Goal: Task Accomplishment & Management: Manage account settings

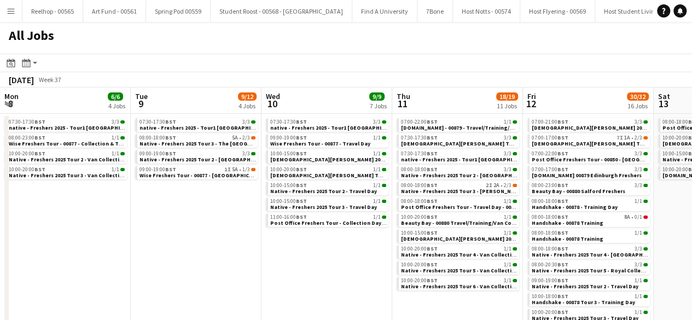
scroll to position [0, 285]
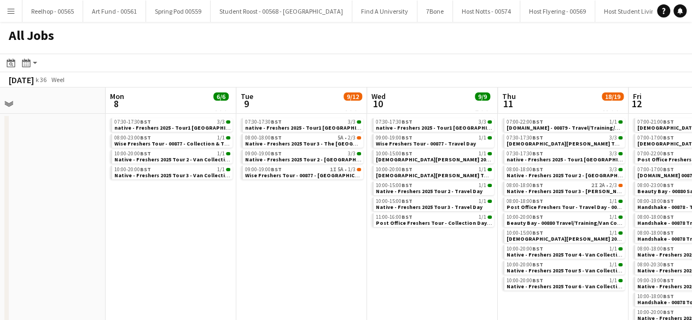
scroll to position [0, 284]
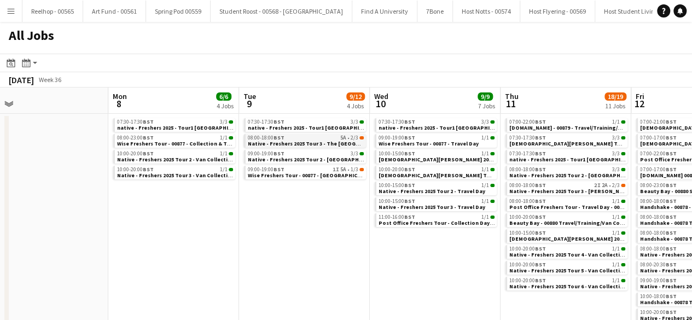
click at [322, 140] on span "Native - Freshers 2025 Tour 3 - The [GEOGRAPHIC_DATA]" at bounding box center [321, 143] width 146 height 7
click at [310, 172] on span "Wise Freshers Tour - 00877 - [GEOGRAPHIC_DATA][PERSON_NAME]" at bounding box center [333, 175] width 171 height 7
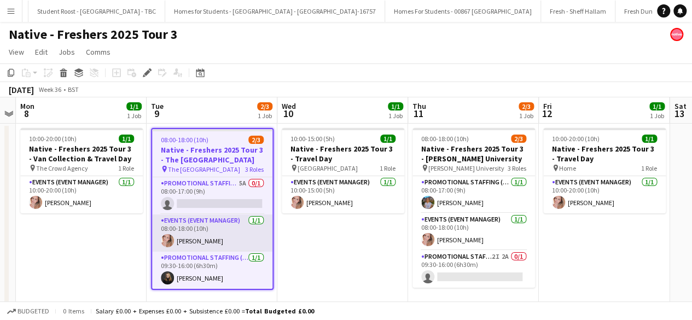
scroll to position [0, 15764]
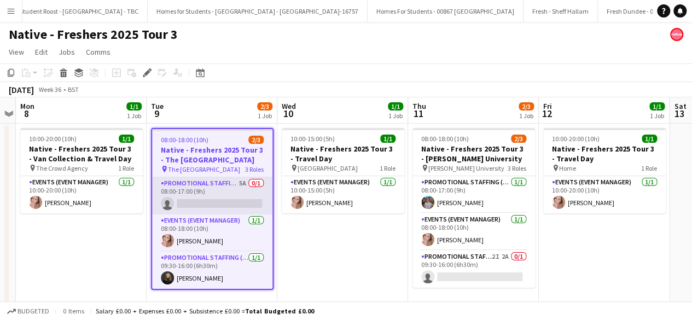
click at [224, 194] on app-card-role "Promotional Staffing (Brand Ambassadors) 5A 0/1 08:00-17:00 (9h) single-neutral…" at bounding box center [212, 195] width 120 height 37
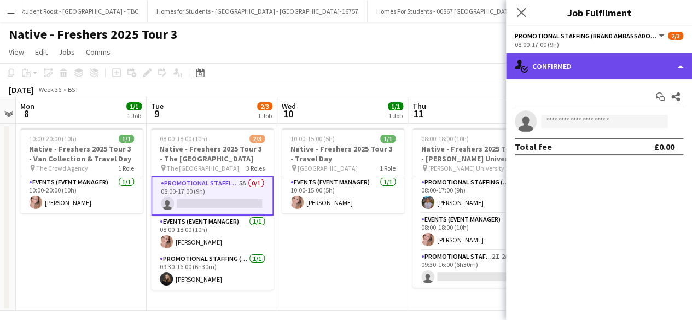
click at [591, 63] on div "single-neutral-actions-check-2 Confirmed" at bounding box center [599, 66] width 186 height 26
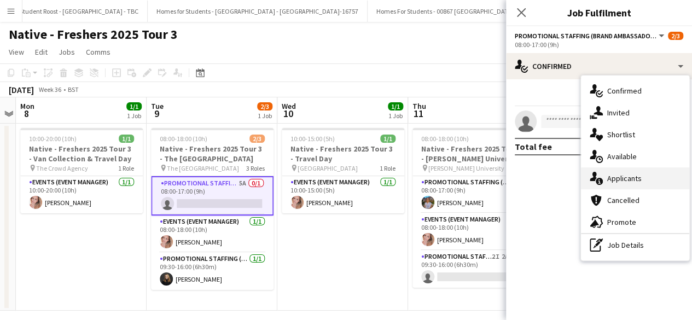
click at [624, 176] on div "single-neutral-actions-information Applicants" at bounding box center [635, 178] width 108 height 22
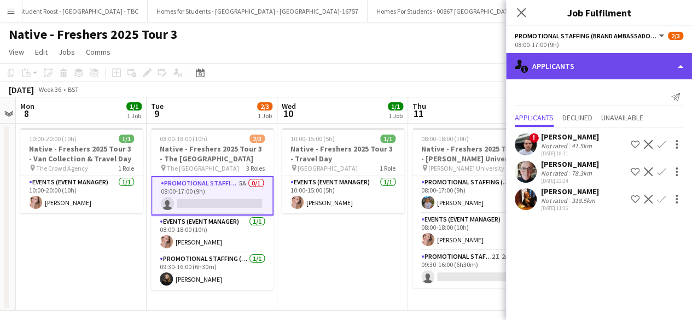
click at [585, 63] on div "single-neutral-actions-information Applicants" at bounding box center [599, 66] width 186 height 26
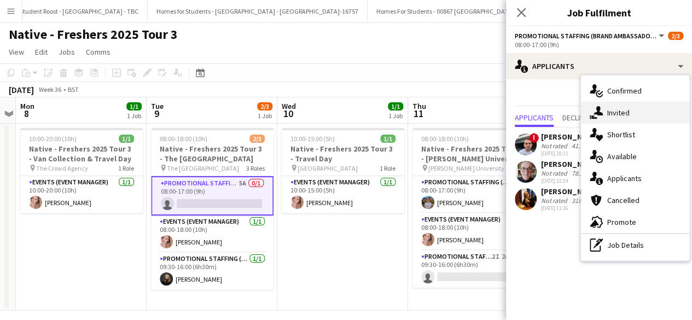
click at [624, 115] on div "single-neutral-actions-share-1 Invited" at bounding box center [635, 113] width 108 height 22
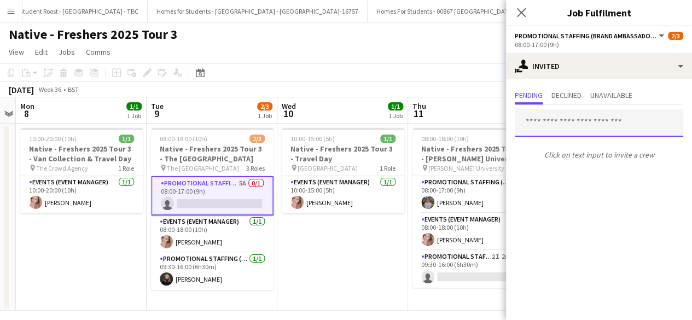
click at [548, 122] on input "text" at bounding box center [599, 122] width 168 height 27
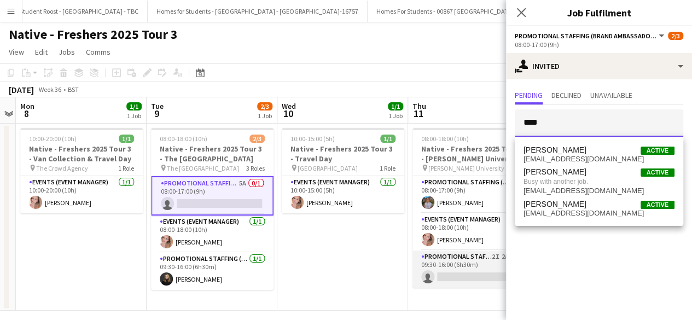
type input "***"
click at [470, 275] on app-card-role "Promotional Staffing (Brand Ambassadors) 2I 2A 0/1 09:30-16:00 (6h30m) single-n…" at bounding box center [473, 269] width 123 height 37
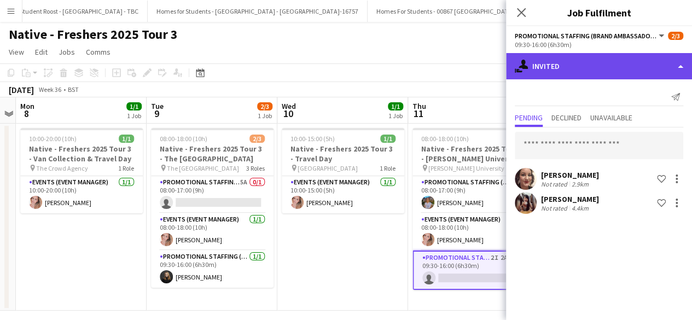
click at [597, 58] on div "single-neutral-actions-share-1 Invited" at bounding box center [599, 66] width 186 height 26
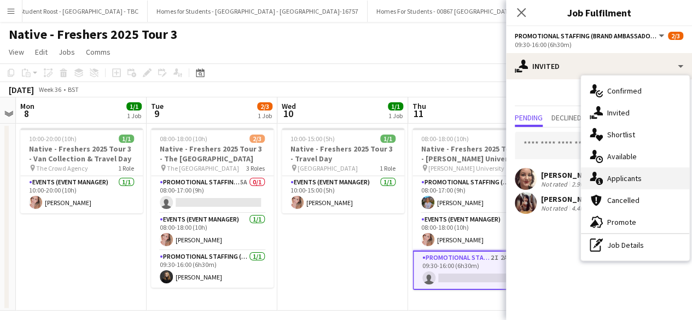
click at [623, 173] on div "single-neutral-actions-information Applicants" at bounding box center [635, 178] width 108 height 22
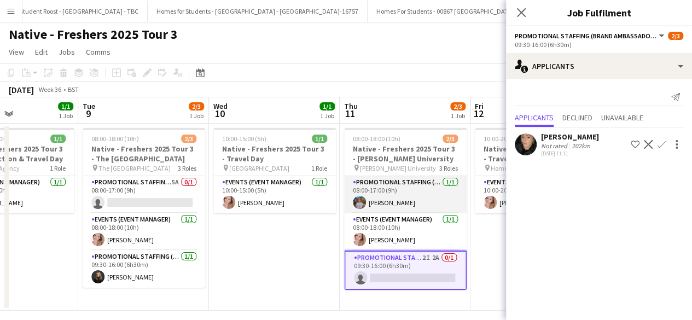
scroll to position [0, 446]
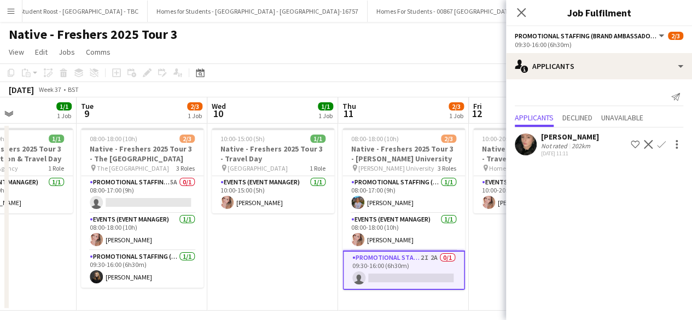
click at [659, 145] on app-icon "Confirm" at bounding box center [661, 144] width 9 height 9
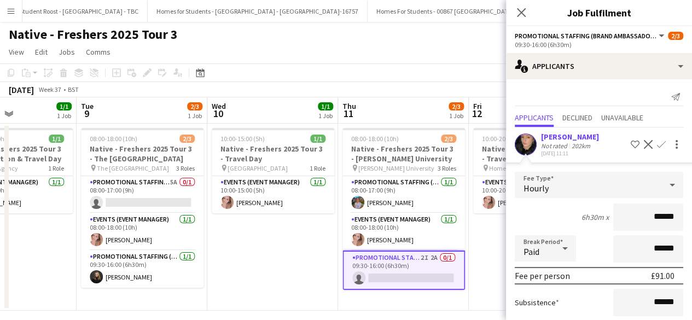
scroll to position [95, 0]
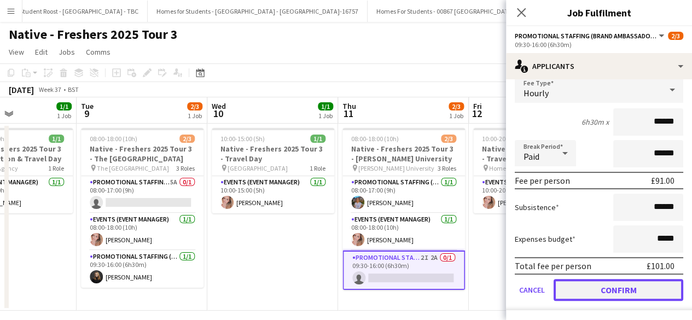
click at [590, 287] on button "Confirm" at bounding box center [619, 290] width 130 height 22
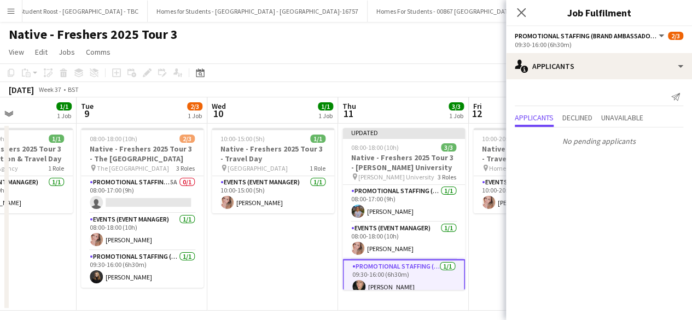
scroll to position [0, 0]
click at [486, 253] on app-date-cell "10:00-20:00 (10h) 1/1 Native - Freshers 2025 Tour 3 - Travel Day pin Home 1 Rol…" at bounding box center [534, 217] width 131 height 187
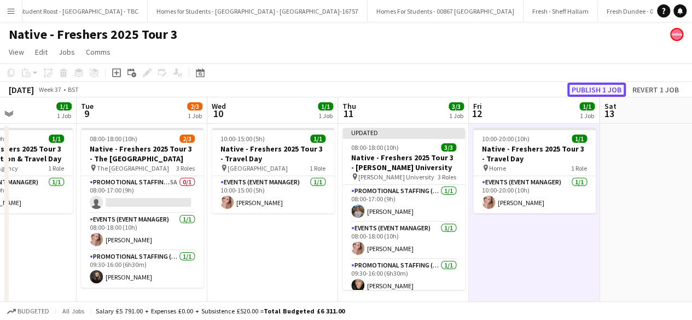
click at [581, 89] on button "Publish 1 job" at bounding box center [596, 90] width 59 height 14
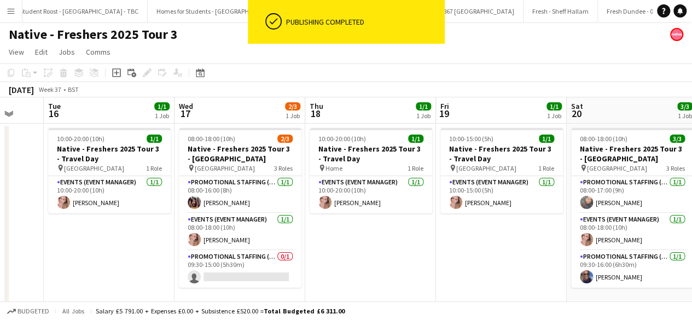
scroll to position [0, 348]
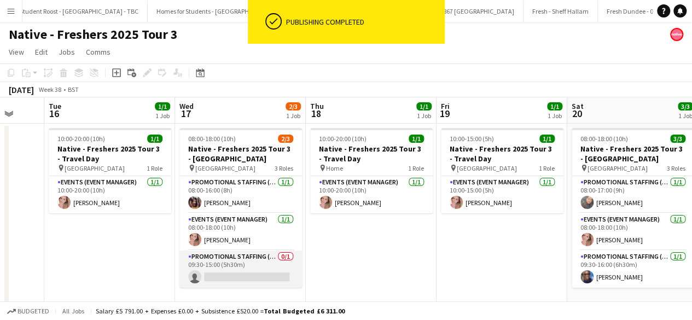
click at [228, 274] on app-card-role "Promotional Staffing (Brand Ambassadors) 0/1 09:30-15:00 (5h30m) single-neutral…" at bounding box center [240, 269] width 123 height 37
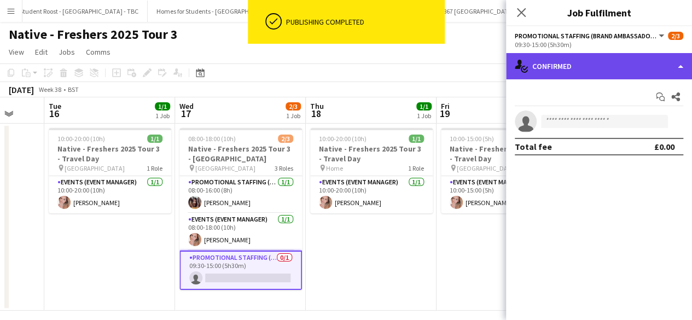
click at [608, 76] on div "single-neutral-actions-check-2 Confirmed" at bounding box center [599, 66] width 186 height 26
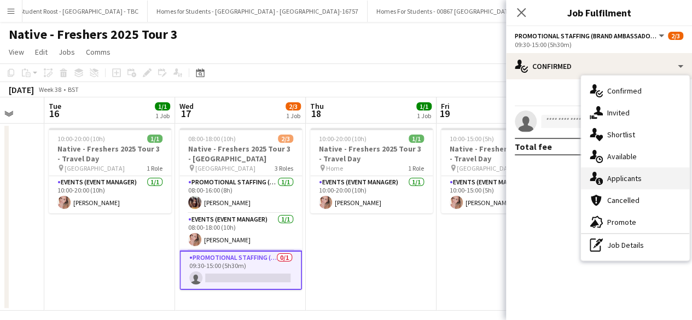
click at [638, 185] on div "single-neutral-actions-information Applicants" at bounding box center [635, 178] width 108 height 22
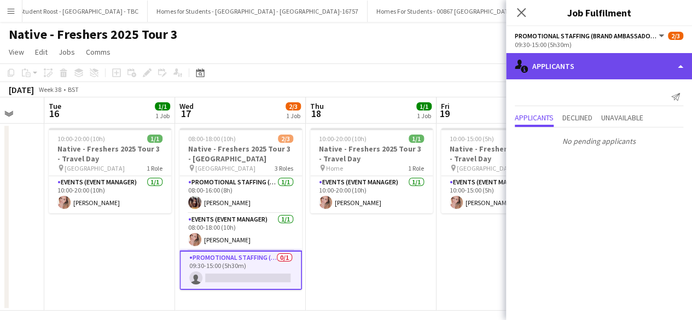
click at [584, 69] on div "single-neutral-actions-information Applicants" at bounding box center [599, 66] width 186 height 26
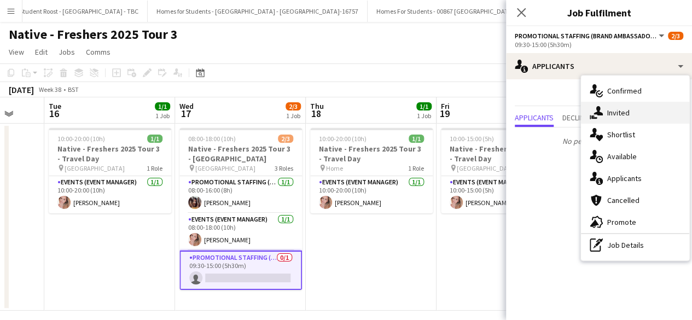
click at [621, 117] on div "single-neutral-actions-share-1 Invited" at bounding box center [635, 113] width 108 height 22
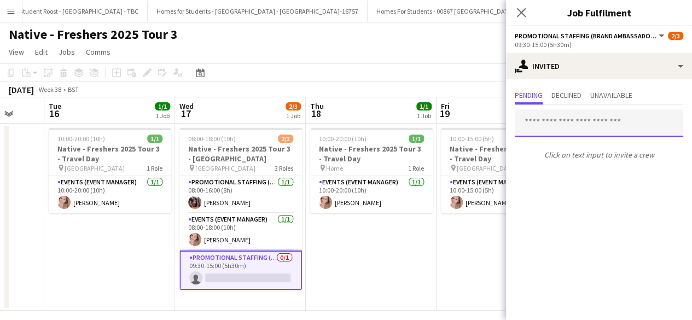
click at [585, 123] on input "text" at bounding box center [599, 122] width 168 height 27
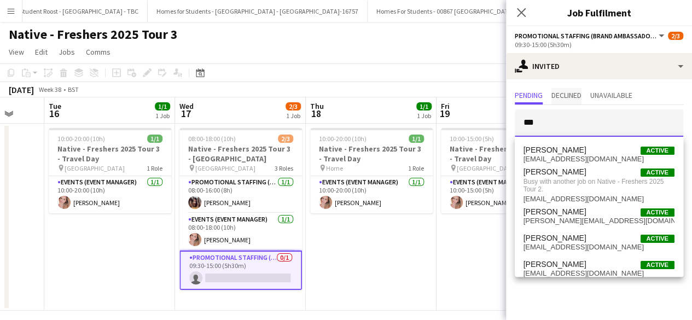
type input "***"
click at [577, 100] on span "Declined" at bounding box center [566, 96] width 30 height 16
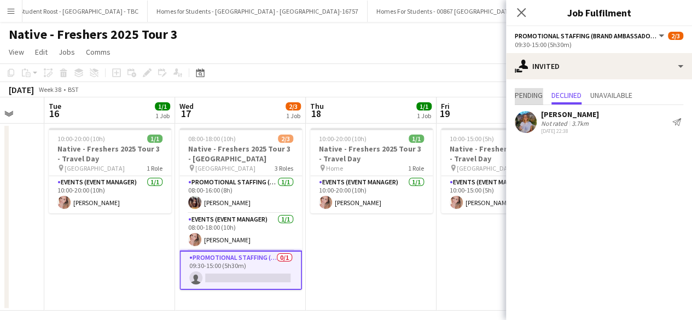
click at [521, 95] on span "Pending" at bounding box center [529, 95] width 28 height 8
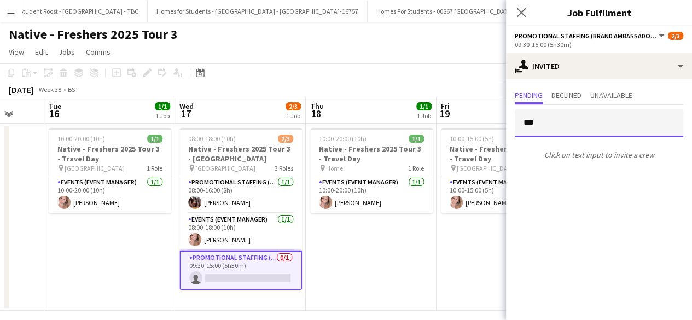
click at [560, 120] on input "***" at bounding box center [599, 122] width 168 height 27
type input "*"
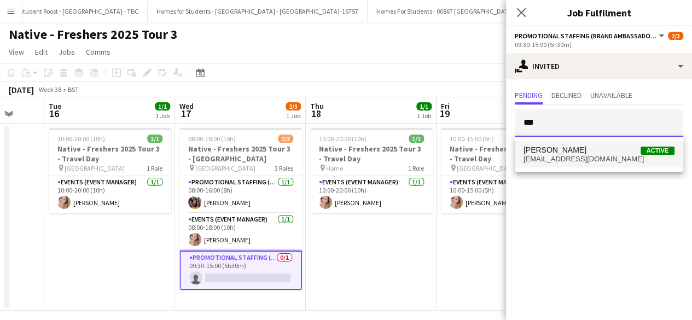
type input "***"
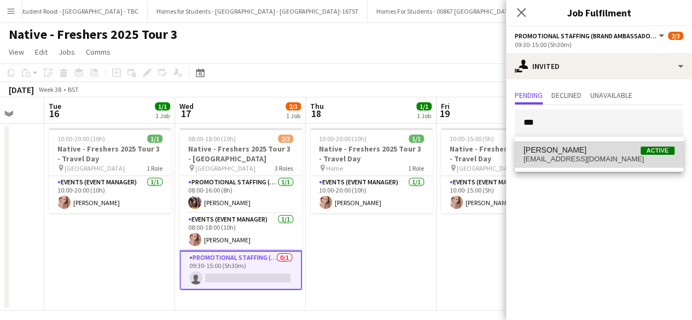
click at [572, 161] on span "anwenmarian@yahoo.co.uk" at bounding box center [599, 159] width 151 height 9
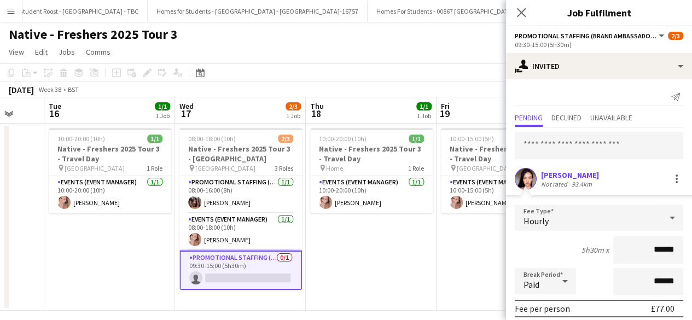
scroll to position [128, 0]
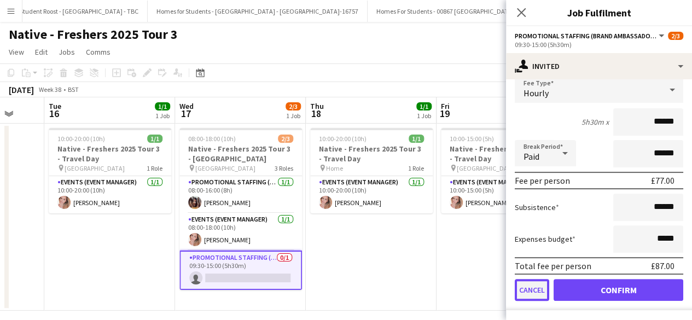
click at [532, 292] on button "Cancel" at bounding box center [532, 290] width 34 height 22
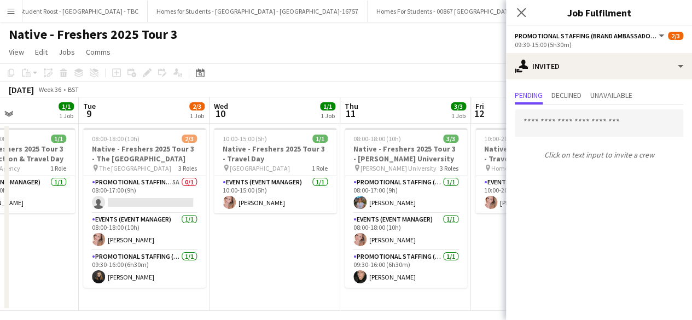
scroll to position [0, 445]
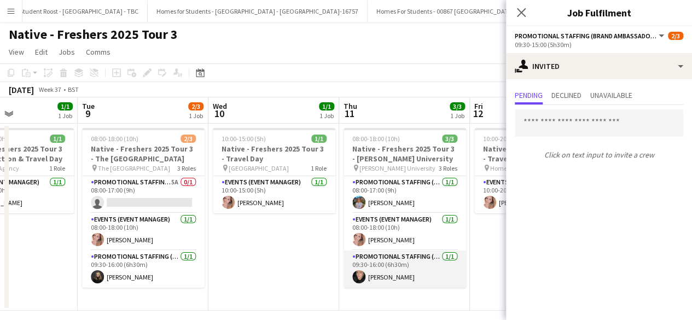
click at [405, 269] on app-card-role "Promotional Staffing (Brand Ambassadors) 1/1 09:30-16:00 (6h30m) Hannah Dorring…" at bounding box center [405, 269] width 123 height 37
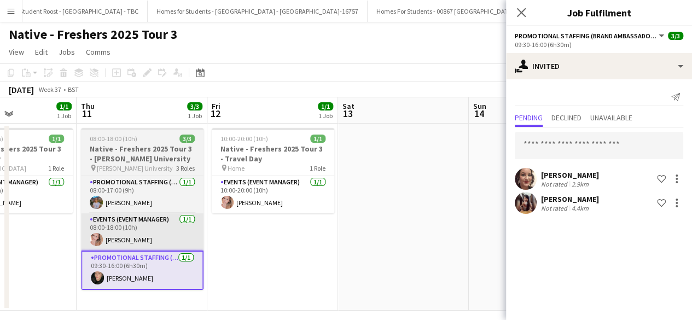
scroll to position [0, 461]
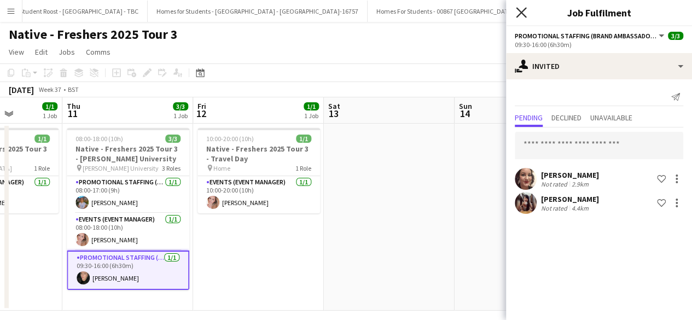
click at [522, 10] on icon "Close pop-in" at bounding box center [521, 12] width 10 height 10
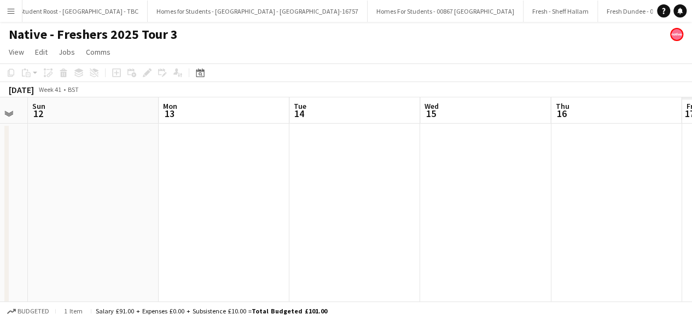
scroll to position [0, 265]
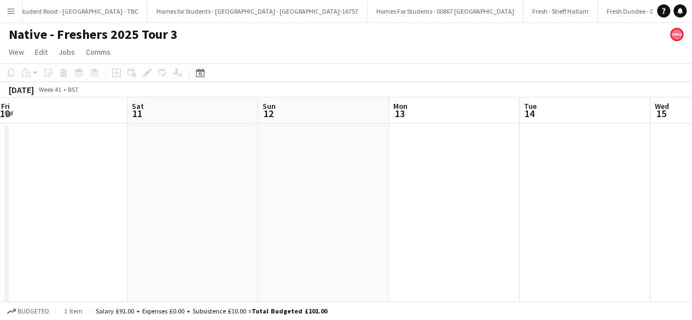
click at [304, 169] on app-date-cell at bounding box center [323, 217] width 131 height 187
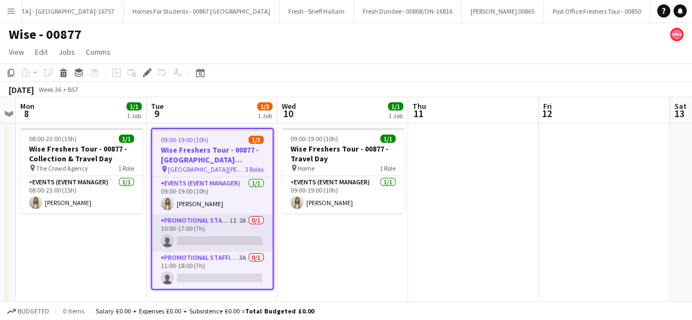
scroll to position [0, 16014]
click at [211, 235] on app-card-role "Promotional Staffing (Brand Ambassadors) 1I 2A 0/1 10:00-17:00 (7h) single-neut…" at bounding box center [212, 232] width 120 height 37
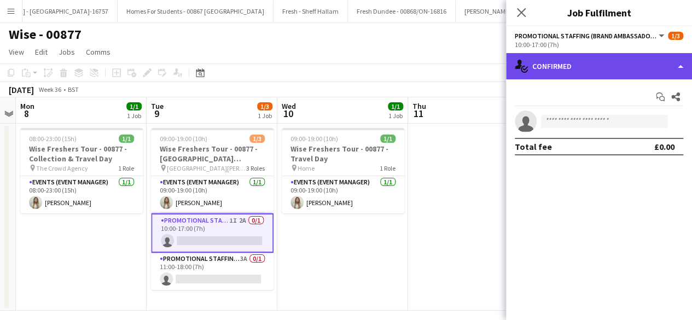
click at [595, 62] on div "single-neutral-actions-check-2 Confirmed" at bounding box center [599, 66] width 186 height 26
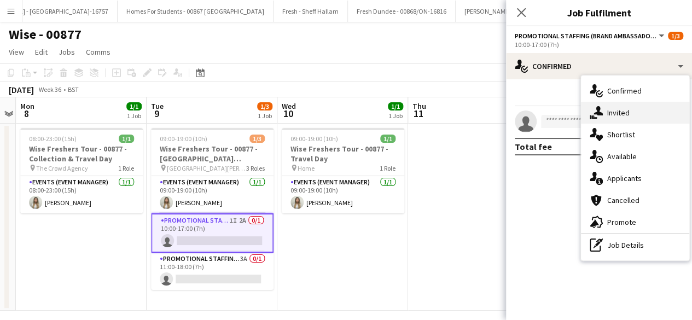
click at [639, 119] on div "single-neutral-actions-share-1 Invited" at bounding box center [635, 113] width 108 height 22
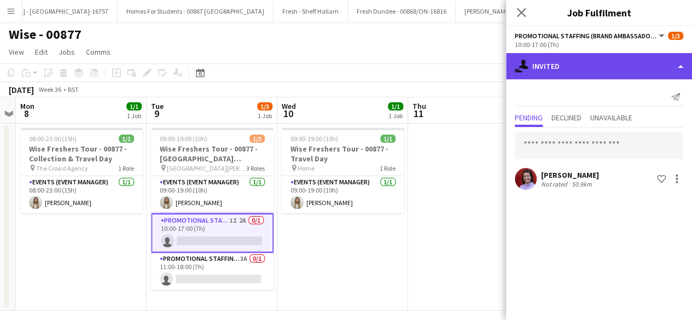
click at [600, 61] on div "single-neutral-actions-share-1 Invited" at bounding box center [599, 66] width 186 height 26
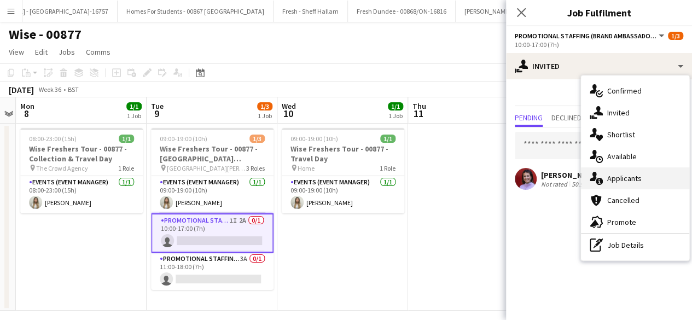
click at [626, 173] on div "single-neutral-actions-information Applicants" at bounding box center [635, 178] width 108 height 22
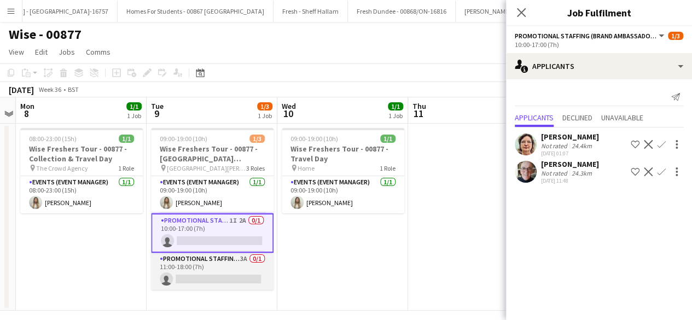
click at [204, 270] on app-card-role "Promotional Staffing (Brand Ambassadors) 3A 0/1 11:00-18:00 (7h) single-neutral…" at bounding box center [212, 271] width 123 height 37
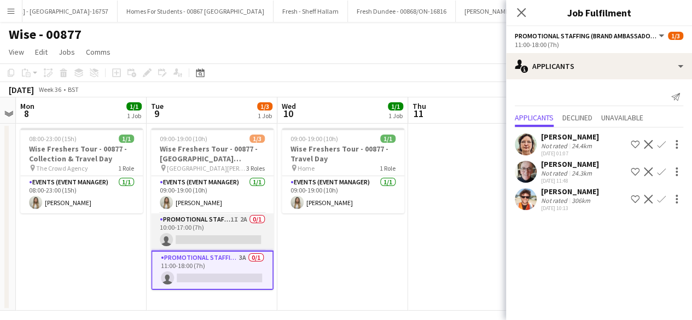
click at [214, 219] on app-card-role "Promotional Staffing (Brand Ambassadors) 1I 2A 0/1 10:00-17:00 (7h) single-neut…" at bounding box center [212, 231] width 123 height 37
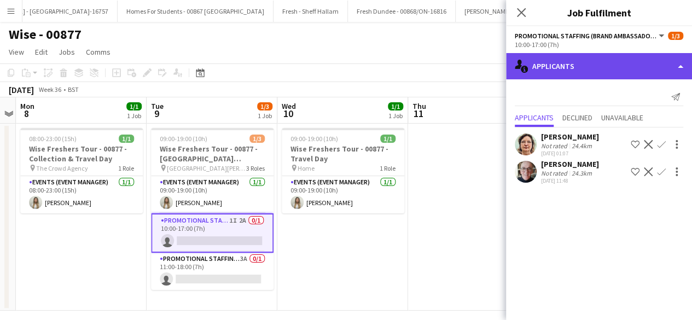
click at [636, 61] on div "single-neutral-actions-information Applicants" at bounding box center [599, 66] width 186 height 26
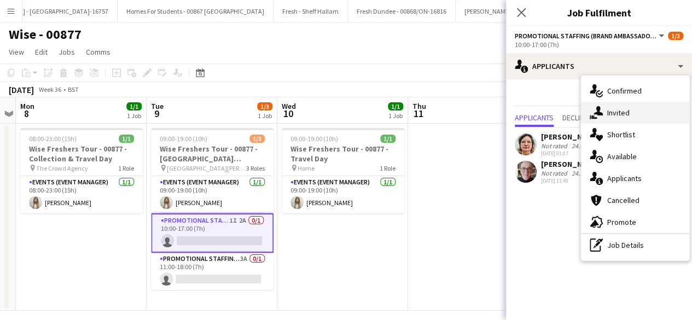
click at [633, 109] on div "single-neutral-actions-share-1 Invited" at bounding box center [635, 113] width 108 height 22
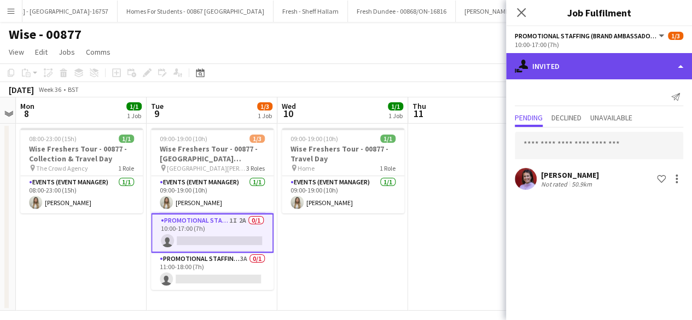
click at [612, 66] on div "single-neutral-actions-share-1 Invited" at bounding box center [599, 66] width 186 height 26
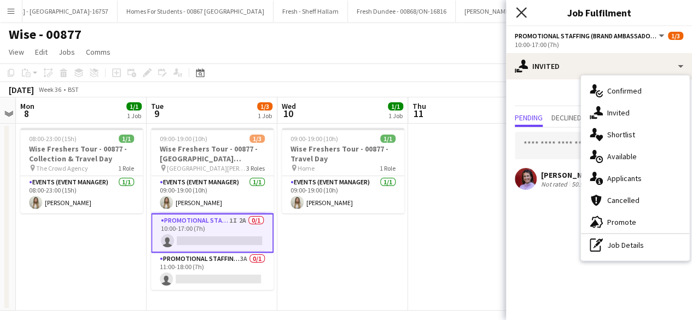
click at [517, 15] on icon "Close pop-in" at bounding box center [521, 12] width 10 height 10
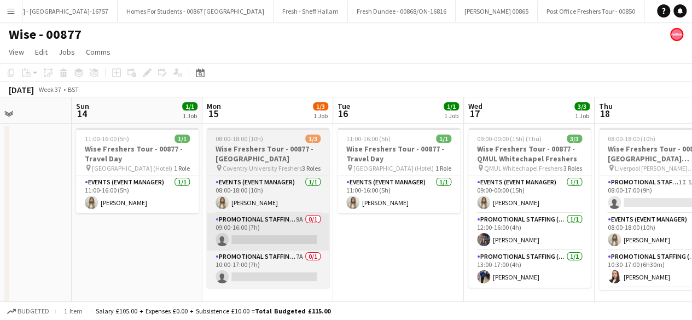
scroll to position [0, 456]
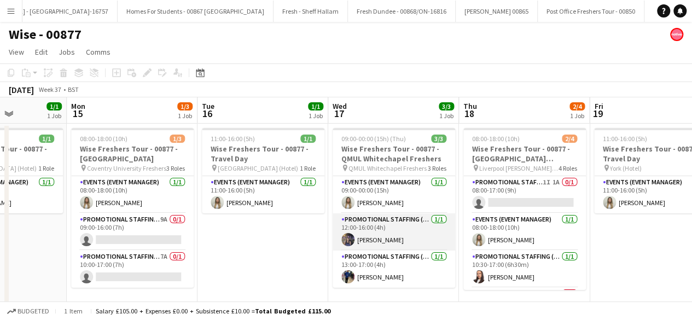
click at [418, 236] on app-card-role "Promotional Staffing (Brand Ambassadors) 1/1 12:00-16:00 (4h) Vishruti Patel" at bounding box center [394, 231] width 123 height 37
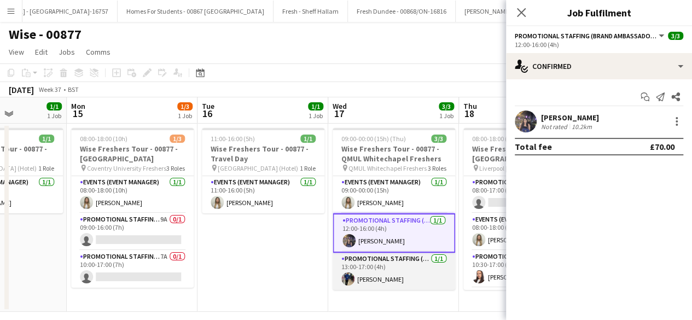
click at [413, 280] on app-card-role "Promotional Staffing (Brand Ambassadors) 1/1 13:00-17:00 (4h) Dan Castagno" at bounding box center [394, 271] width 123 height 37
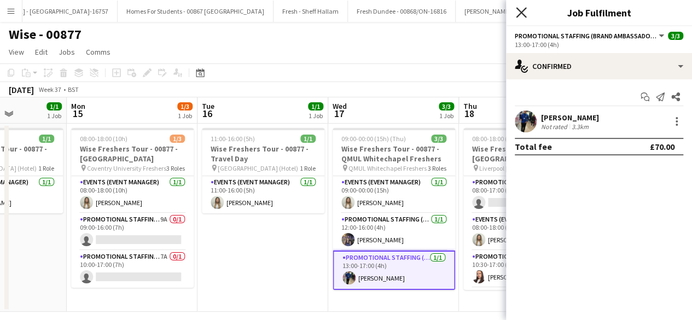
click at [522, 10] on icon "Close pop-in" at bounding box center [521, 12] width 10 height 10
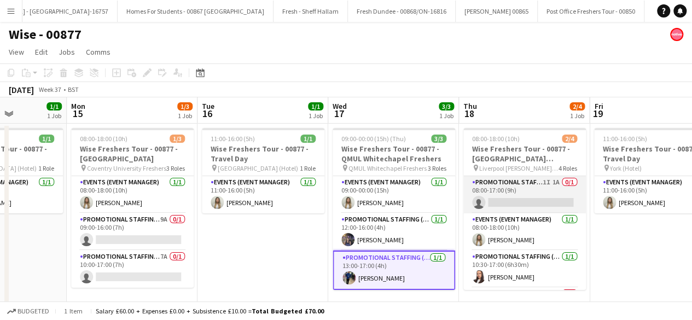
click at [527, 197] on app-card-role "Promotional Staffing (Brand Ambassadors) 1I 1A 0/1 08:00-17:00 (9h) single-neut…" at bounding box center [524, 194] width 123 height 37
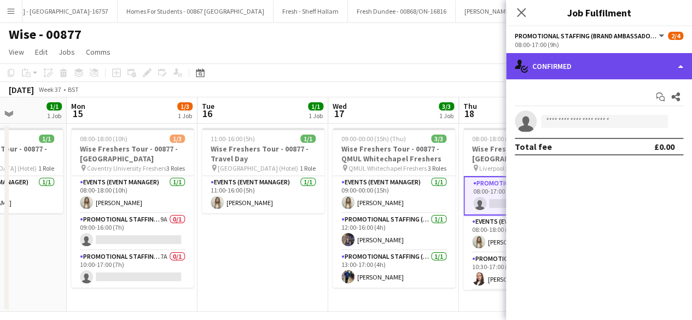
click at [617, 68] on div "single-neutral-actions-check-2 Confirmed" at bounding box center [599, 66] width 186 height 26
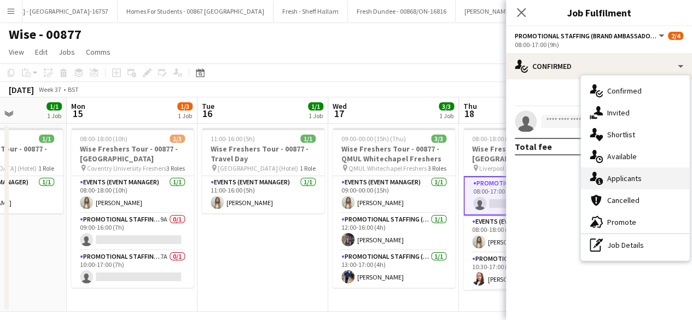
click at [635, 172] on div "single-neutral-actions-information Applicants" at bounding box center [635, 178] width 108 height 22
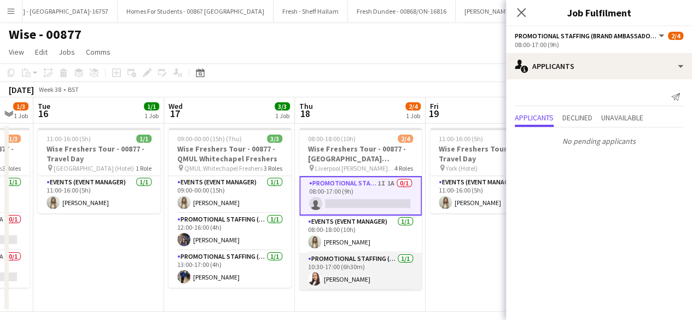
scroll to position [37, 0]
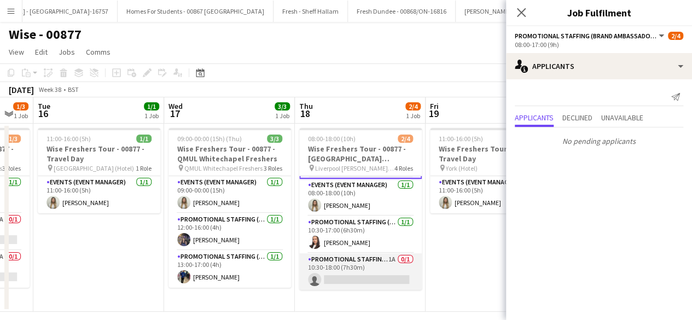
click at [366, 268] on app-card-role "Promotional Staffing (Brand Ambassadors) 1A 0/1 10:30-18:00 (7h30m) single-neut…" at bounding box center [360, 271] width 123 height 37
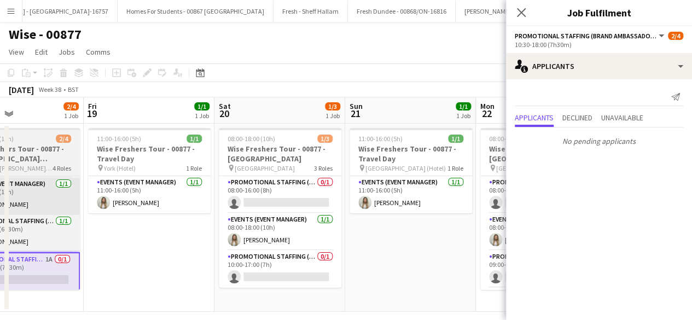
scroll to position [0, 440]
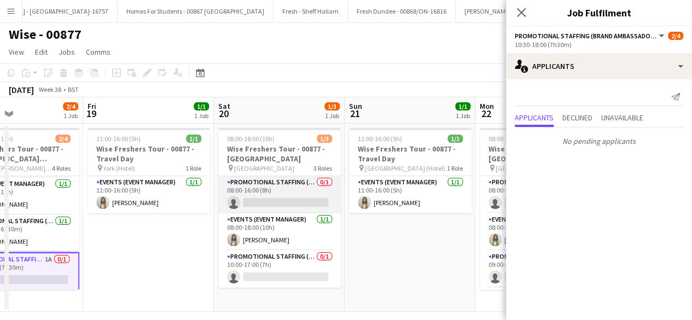
click at [300, 193] on app-card-role "Promotional Staffing (Brand Ambassadors) 0/1 08:00-16:00 (8h) single-neutral-ac…" at bounding box center [279, 194] width 123 height 37
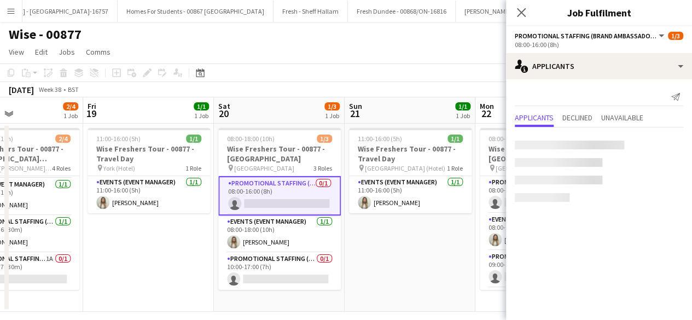
scroll to position [34, 0]
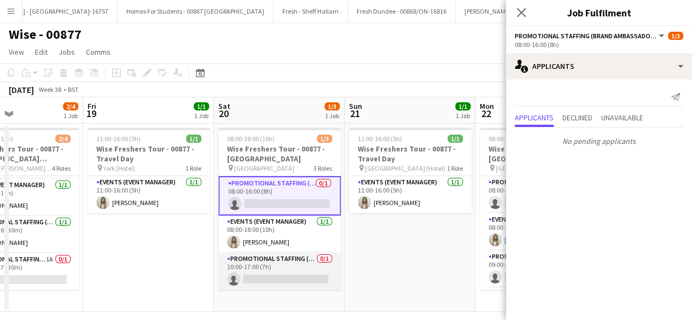
click at [296, 288] on app-card-role "Promotional Staffing (Brand Ambassadors) 0/1 10:00-17:00 (7h) single-neutral-ac…" at bounding box center [279, 271] width 123 height 37
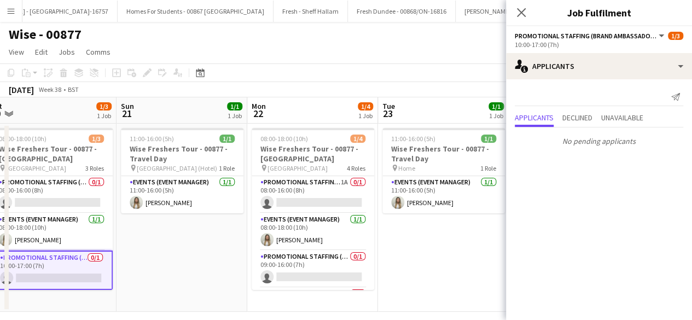
scroll to position [0, 428]
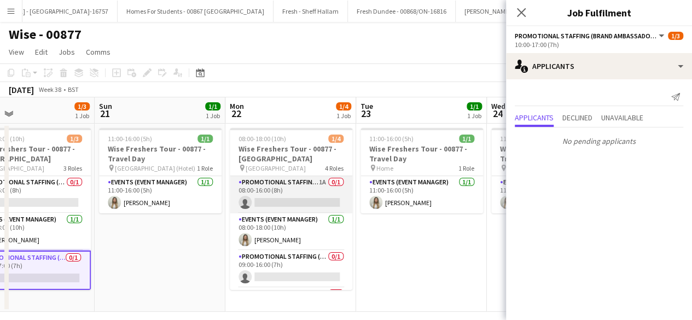
click at [296, 201] on app-card-role "Promotional Staffing (Brand Ambassadors) 1A 0/1 08:00-16:00 (8h) single-neutral…" at bounding box center [291, 194] width 123 height 37
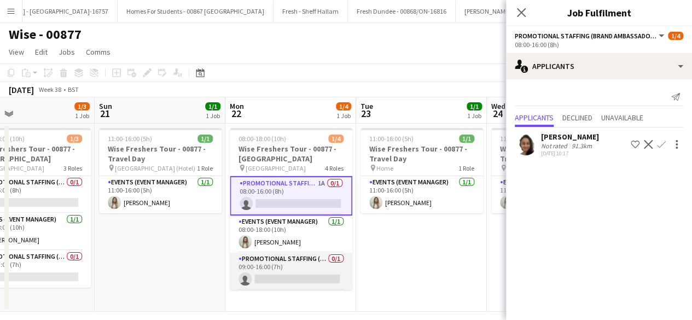
click at [294, 269] on app-card-role "Promotional Staffing (Brand Ambassadors) 0/1 09:00-16:00 (7h) single-neutral-ac…" at bounding box center [291, 271] width 123 height 37
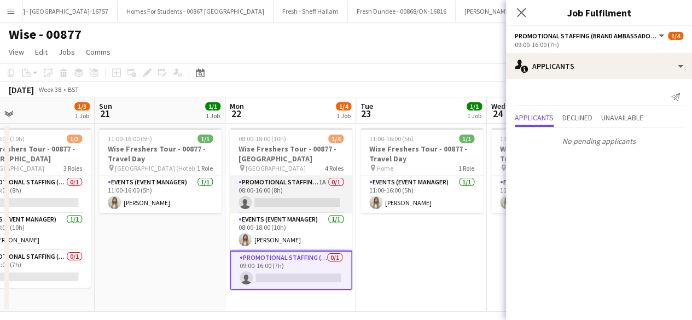
click at [295, 190] on app-card-role "Promotional Staffing (Brand Ambassadors) 1A 0/1 08:00-16:00 (8h) single-neutral…" at bounding box center [291, 194] width 123 height 37
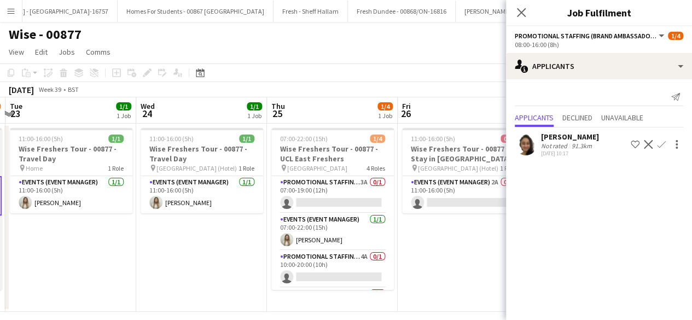
scroll to position [0, 518]
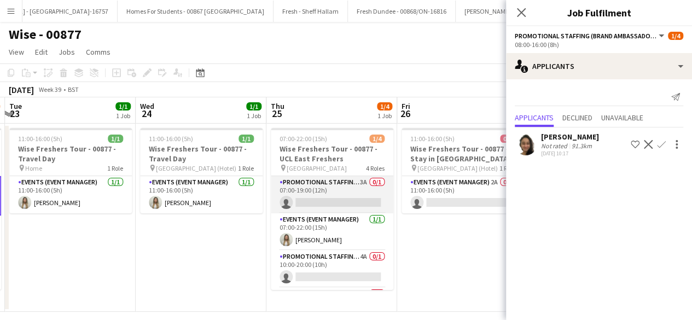
click at [361, 189] on app-card-role "Promotional Staffing (Brand Ambassadors) 3A 0/1 07:00-19:00 (12h) single-neutra…" at bounding box center [332, 194] width 123 height 37
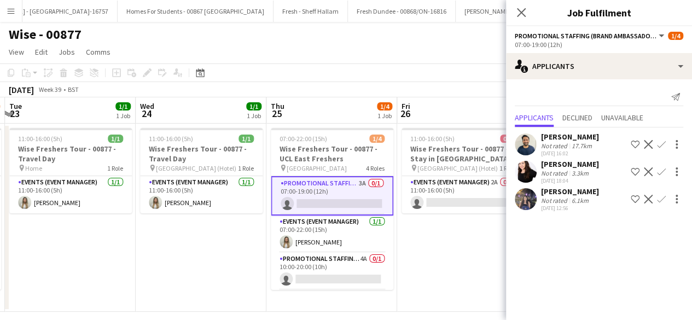
scroll to position [37, 0]
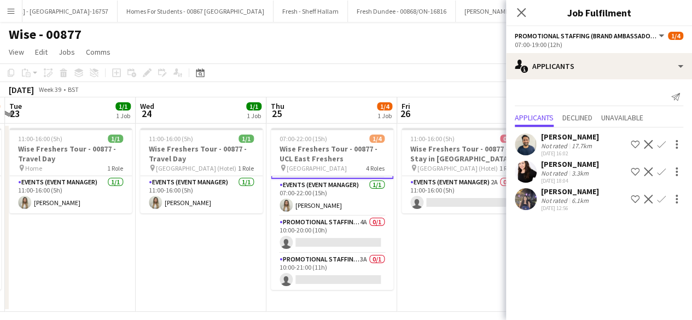
click at [530, 200] on app-user-avatar at bounding box center [526, 199] width 22 height 22
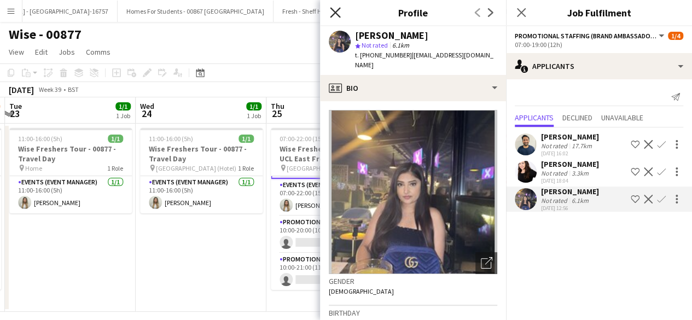
click at [339, 9] on icon at bounding box center [335, 12] width 10 height 10
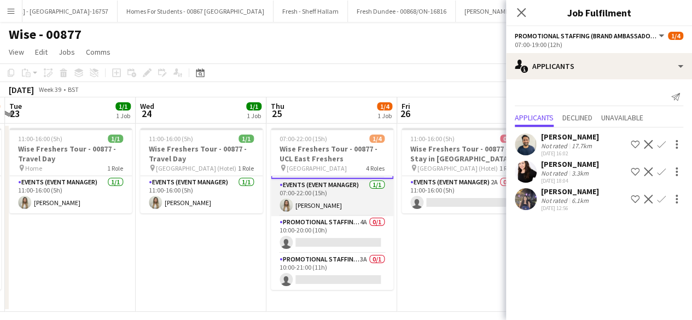
scroll to position [0, 0]
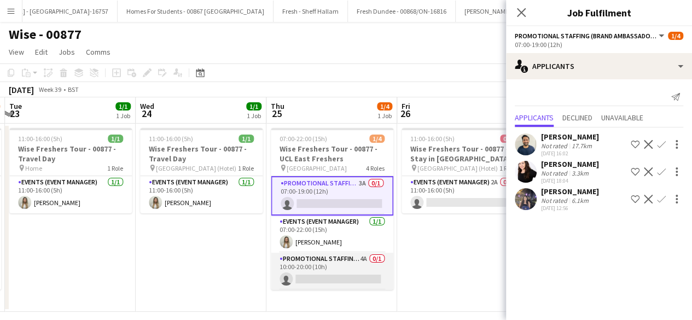
click at [339, 263] on app-card-role "Promotional Staffing (Brand Ambassadors) 4A 0/1 10:00-20:00 (10h) single-neutra…" at bounding box center [332, 271] width 123 height 37
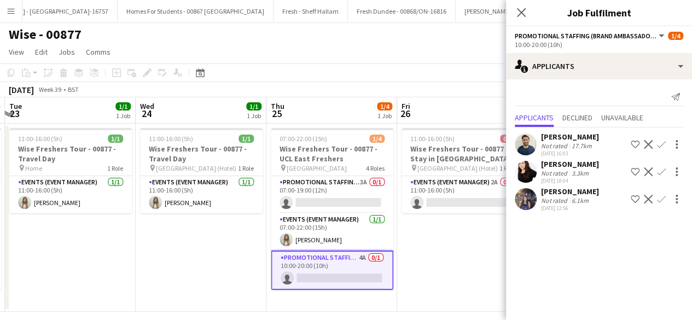
scroll to position [37, 0]
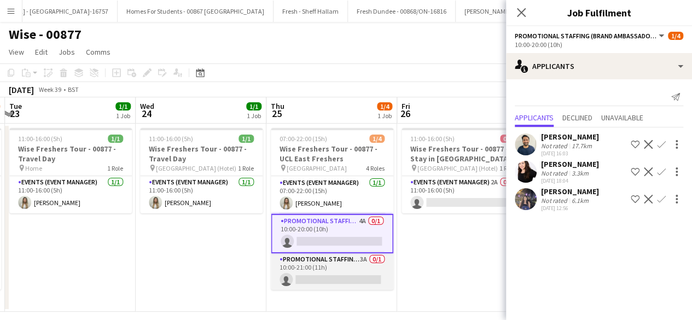
click at [344, 268] on app-card-role "Promotional Staffing (Brand Ambassadors) 3A 0/1 10:00-21:00 (11h) single-neutra…" at bounding box center [332, 271] width 123 height 37
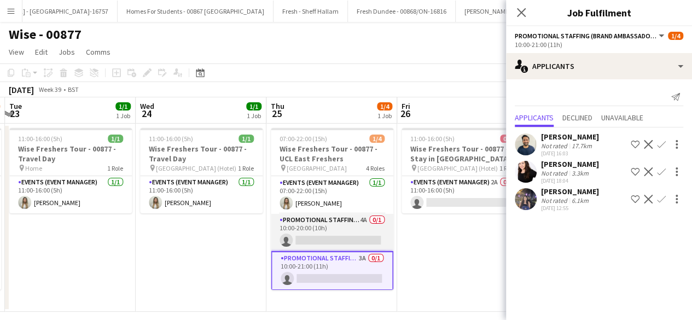
click at [337, 227] on app-card-role "Promotional Staffing (Brand Ambassadors) 4A 0/1 10:00-20:00 (10h) single-neutra…" at bounding box center [332, 232] width 123 height 37
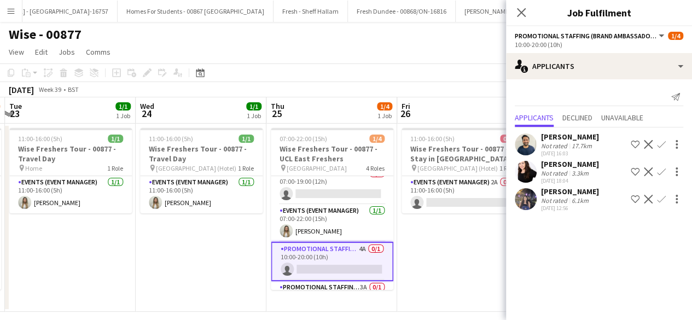
scroll to position [0, 0]
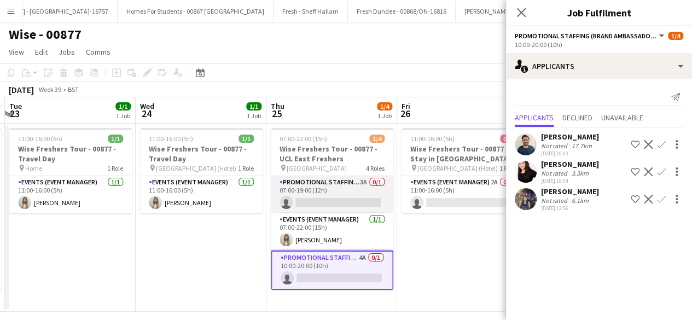
click at [336, 190] on app-card-role "Promotional Staffing (Brand Ambassadors) 3A 0/1 07:00-19:00 (12h) single-neutra…" at bounding box center [332, 194] width 123 height 37
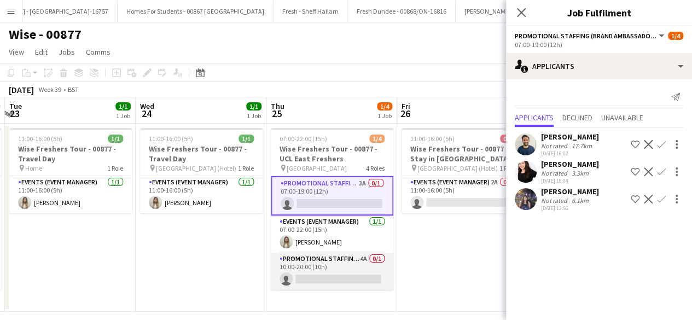
click at [342, 270] on app-card-role "Promotional Staffing (Brand Ambassadors) 4A 0/1 10:00-20:00 (10h) single-neutra…" at bounding box center [332, 271] width 123 height 37
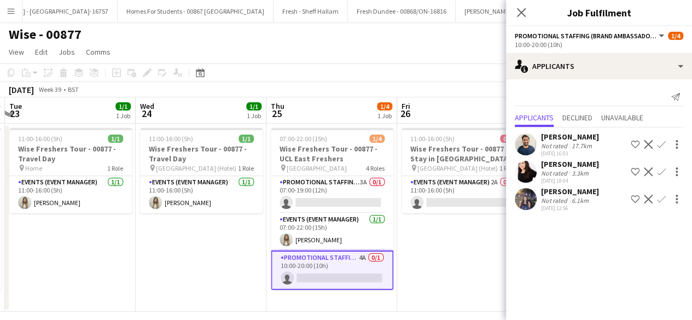
click at [661, 202] on app-icon "Confirm" at bounding box center [661, 199] width 9 height 9
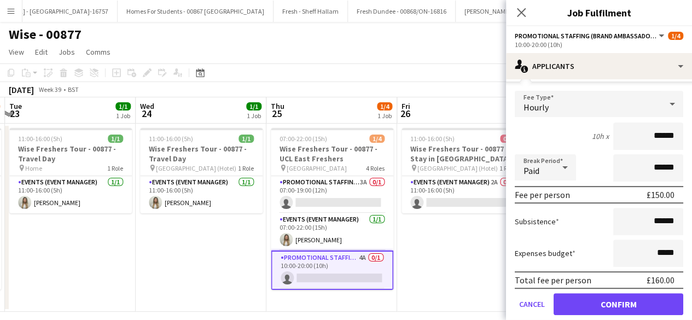
scroll to position [150, 0]
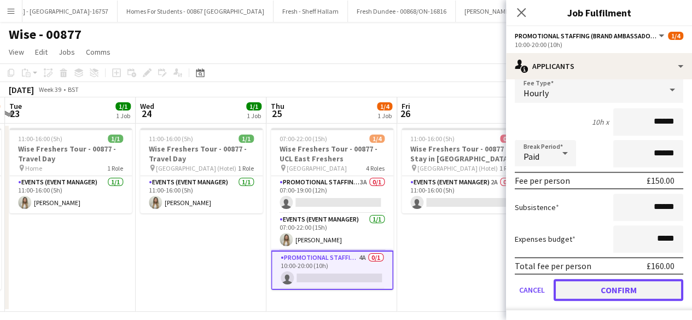
click at [585, 289] on button "Confirm" at bounding box center [619, 290] width 130 height 22
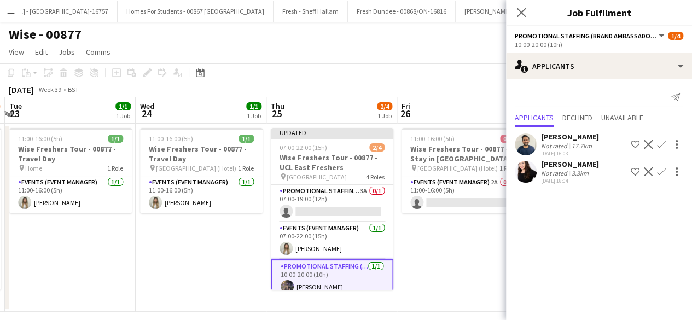
scroll to position [0, 0]
click at [334, 208] on app-card-role "Promotional Staffing (Brand Ambassadors) 3A 0/1 07:00-19:00 (12h) single-neutra…" at bounding box center [332, 203] width 123 height 37
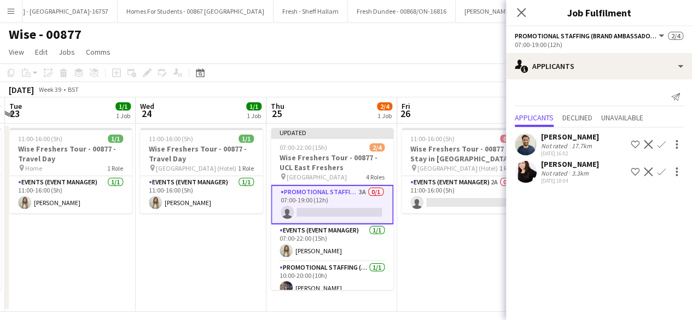
click at [528, 146] on app-user-avatar at bounding box center [526, 144] width 22 height 22
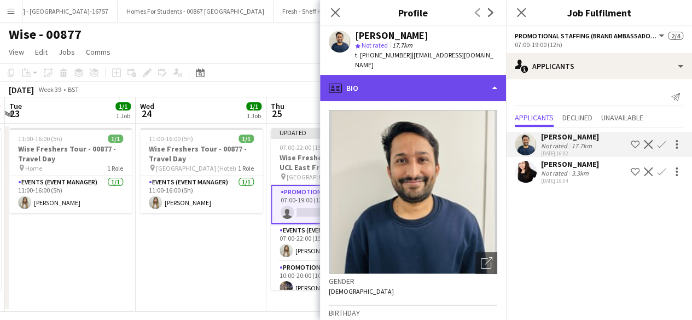
click at [402, 81] on div "profile Bio" at bounding box center [413, 88] width 186 height 26
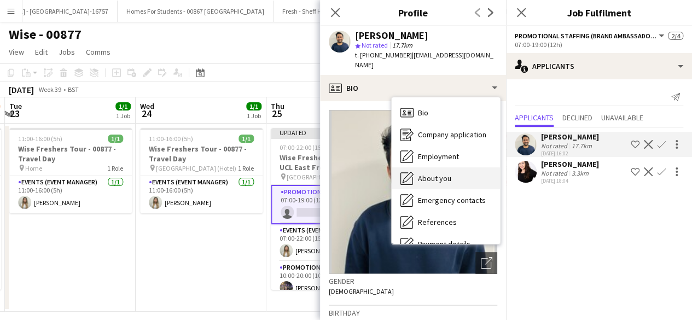
click at [437, 173] on span "About you" at bounding box center [434, 178] width 33 height 10
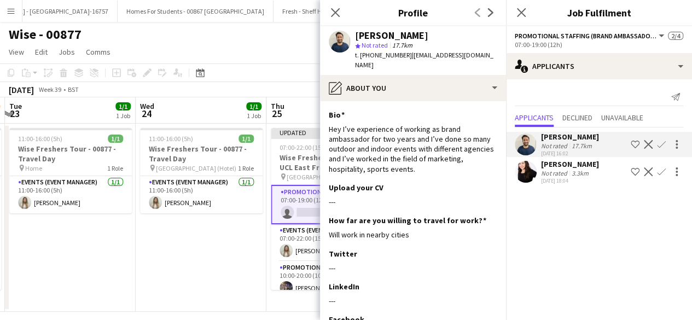
click at [660, 145] on app-icon "Confirm" at bounding box center [661, 144] width 9 height 9
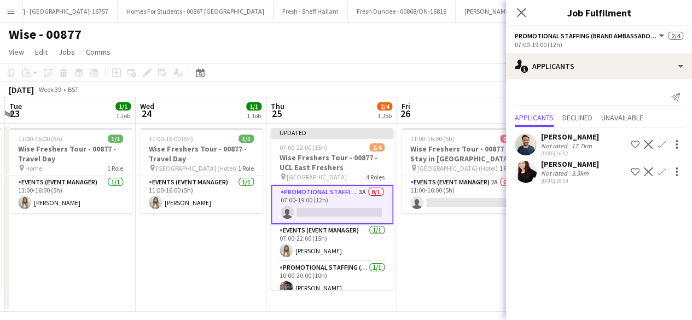
click at [661, 143] on app-icon "Confirm" at bounding box center [661, 144] width 9 height 9
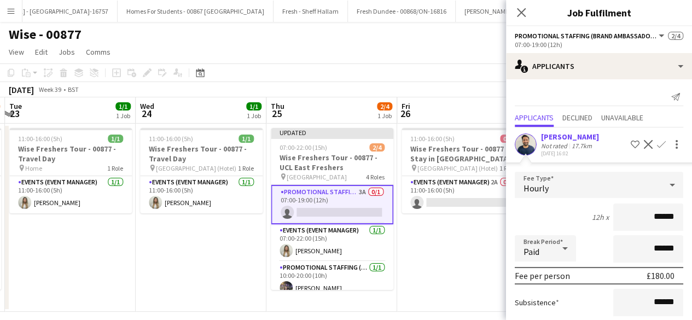
scroll to position [123, 0]
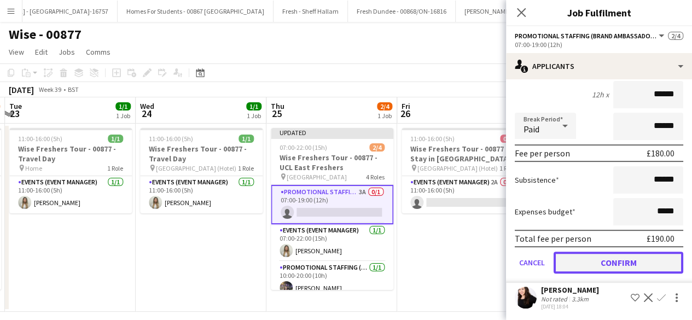
click at [604, 261] on button "Confirm" at bounding box center [619, 263] width 130 height 22
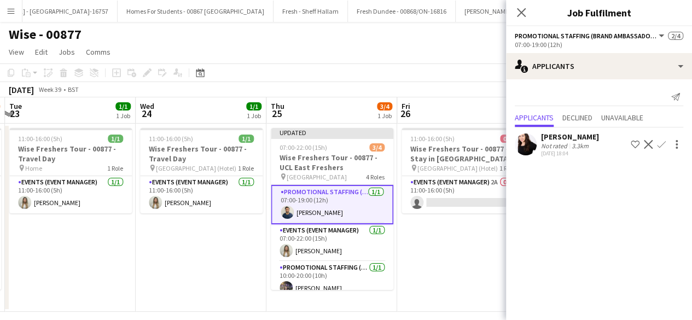
scroll to position [0, 0]
click at [451, 261] on app-date-cell "11:00-16:00 (5h) 0/1 Wise Freshers Tour - 00877 - Stay in London pin London (Ho…" at bounding box center [462, 218] width 131 height 188
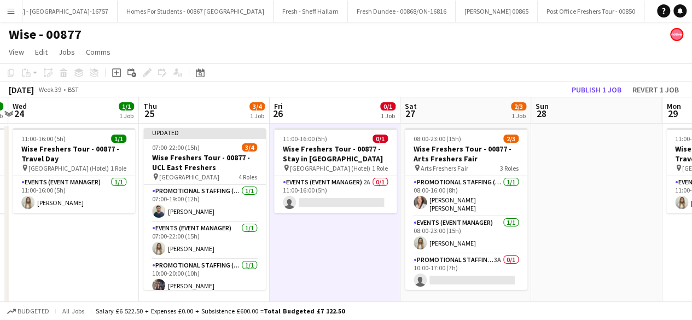
scroll to position [0, 385]
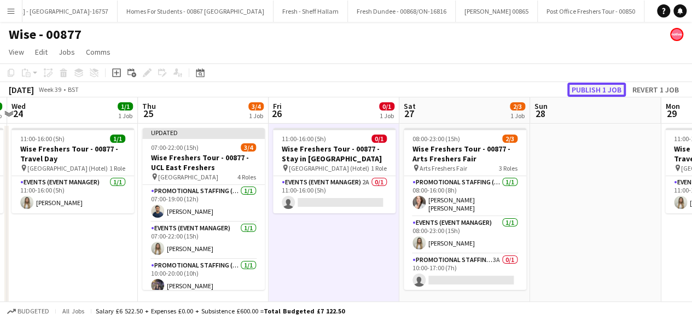
click at [590, 84] on button "Publish 1 job" at bounding box center [596, 90] width 59 height 14
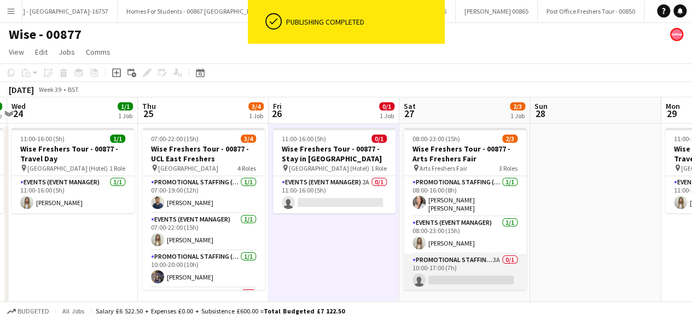
click at [464, 272] on app-card-role "Promotional Staffing (Brand Ambassadors) 3A 0/1 10:00-17:00 (7h) single-neutral…" at bounding box center [465, 272] width 123 height 37
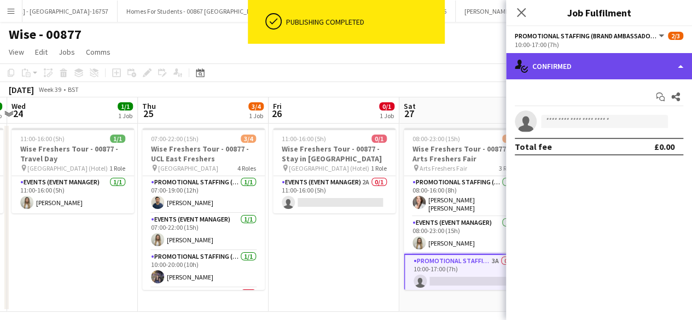
click at [603, 56] on div "single-neutral-actions-check-2 Confirmed" at bounding box center [599, 66] width 186 height 26
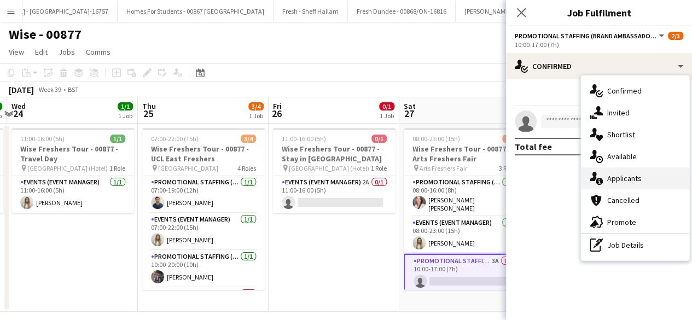
click at [618, 180] on div "single-neutral-actions-information Applicants" at bounding box center [635, 178] width 108 height 22
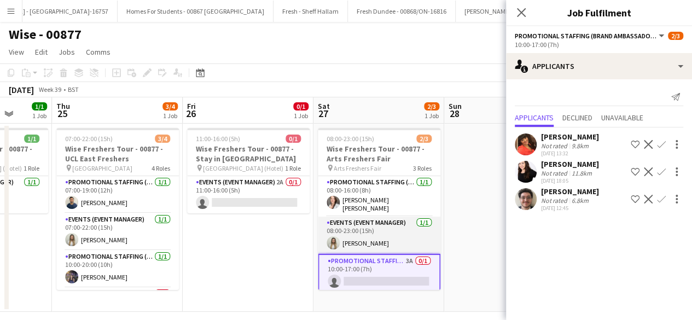
scroll to position [0, 472]
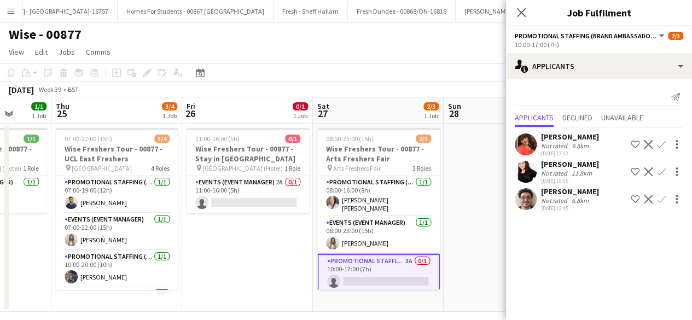
click at [661, 144] on app-icon "Confirm" at bounding box center [661, 144] width 9 height 9
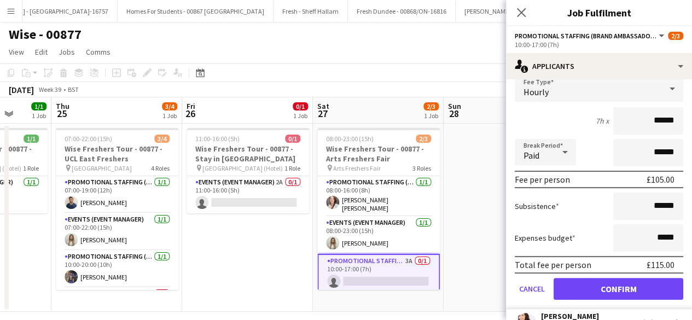
scroll to position [150, 0]
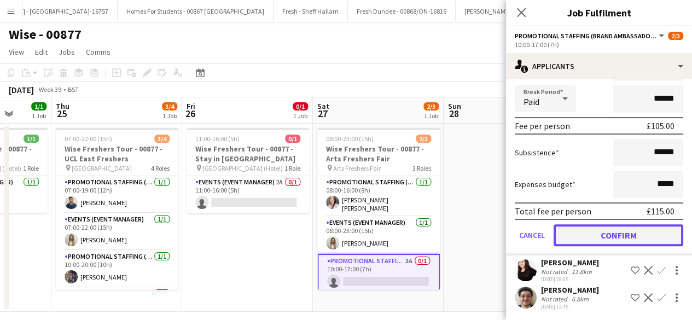
click at [589, 231] on button "Confirm" at bounding box center [619, 235] width 130 height 22
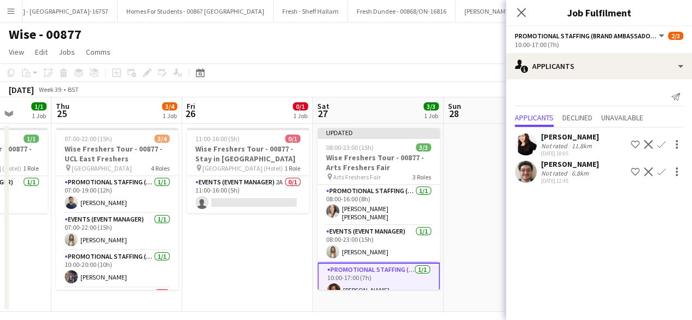
scroll to position [0, 0]
click at [473, 205] on app-date-cell at bounding box center [509, 218] width 131 height 188
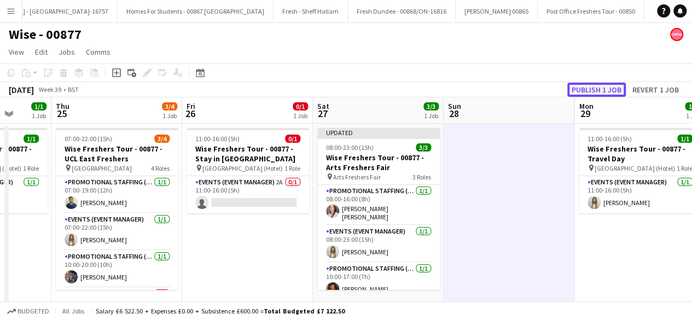
click at [614, 91] on button "Publish 1 job" at bounding box center [596, 90] width 59 height 14
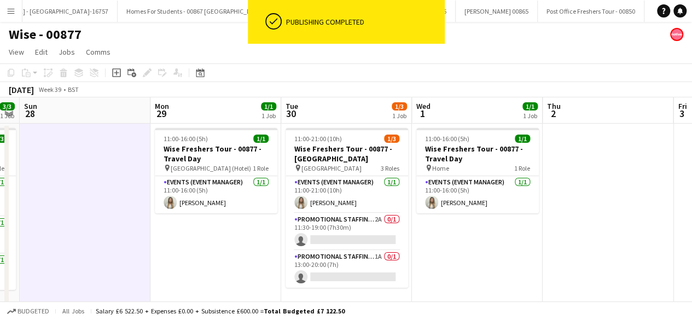
scroll to position [0, 369]
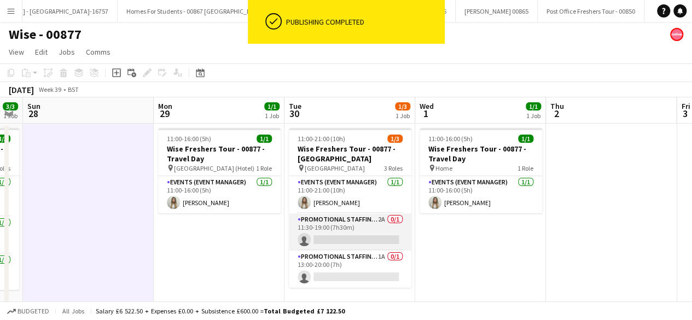
click at [342, 241] on app-card-role "Promotional Staffing (Brand Ambassadors) 2A 0/1 11:30-19:00 (7h30m) single-neut…" at bounding box center [350, 231] width 123 height 37
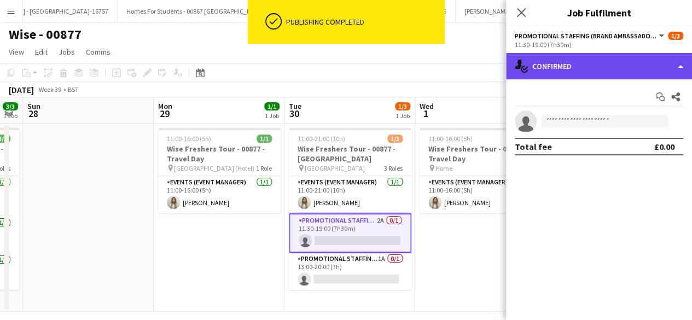
click at [595, 78] on div "single-neutral-actions-check-2 Confirmed" at bounding box center [599, 66] width 186 height 26
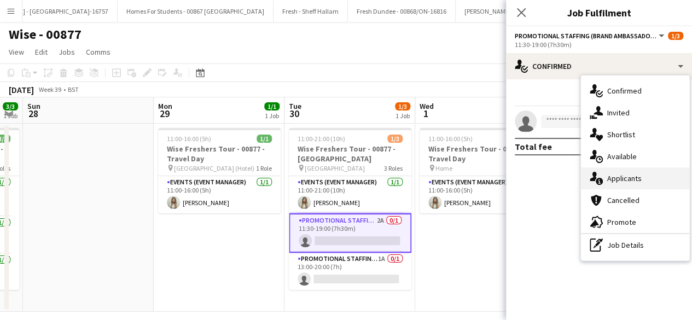
click at [625, 179] on div "single-neutral-actions-information Applicants" at bounding box center [635, 178] width 108 height 22
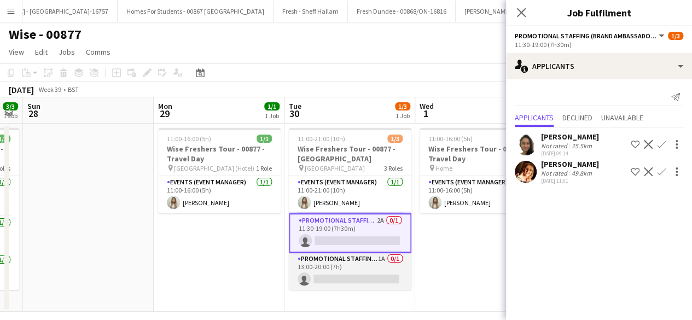
click at [372, 265] on app-card-role "Promotional Staffing (Brand Ambassadors) 1A 0/1 13:00-20:00 (7h) single-neutral…" at bounding box center [350, 271] width 123 height 37
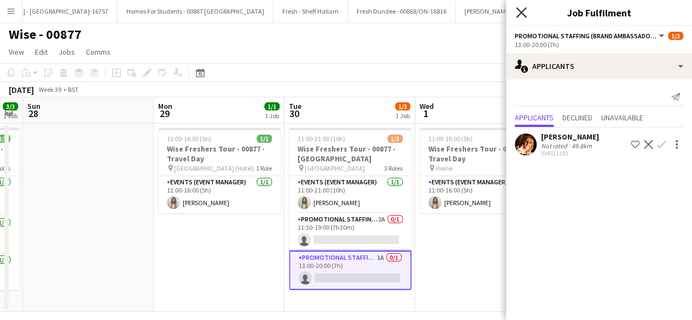
click at [525, 11] on icon "Close pop-in" at bounding box center [521, 12] width 10 height 10
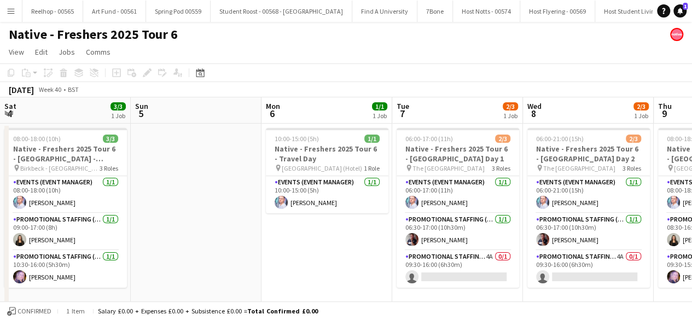
scroll to position [0, 237]
